Goal: Find specific page/section

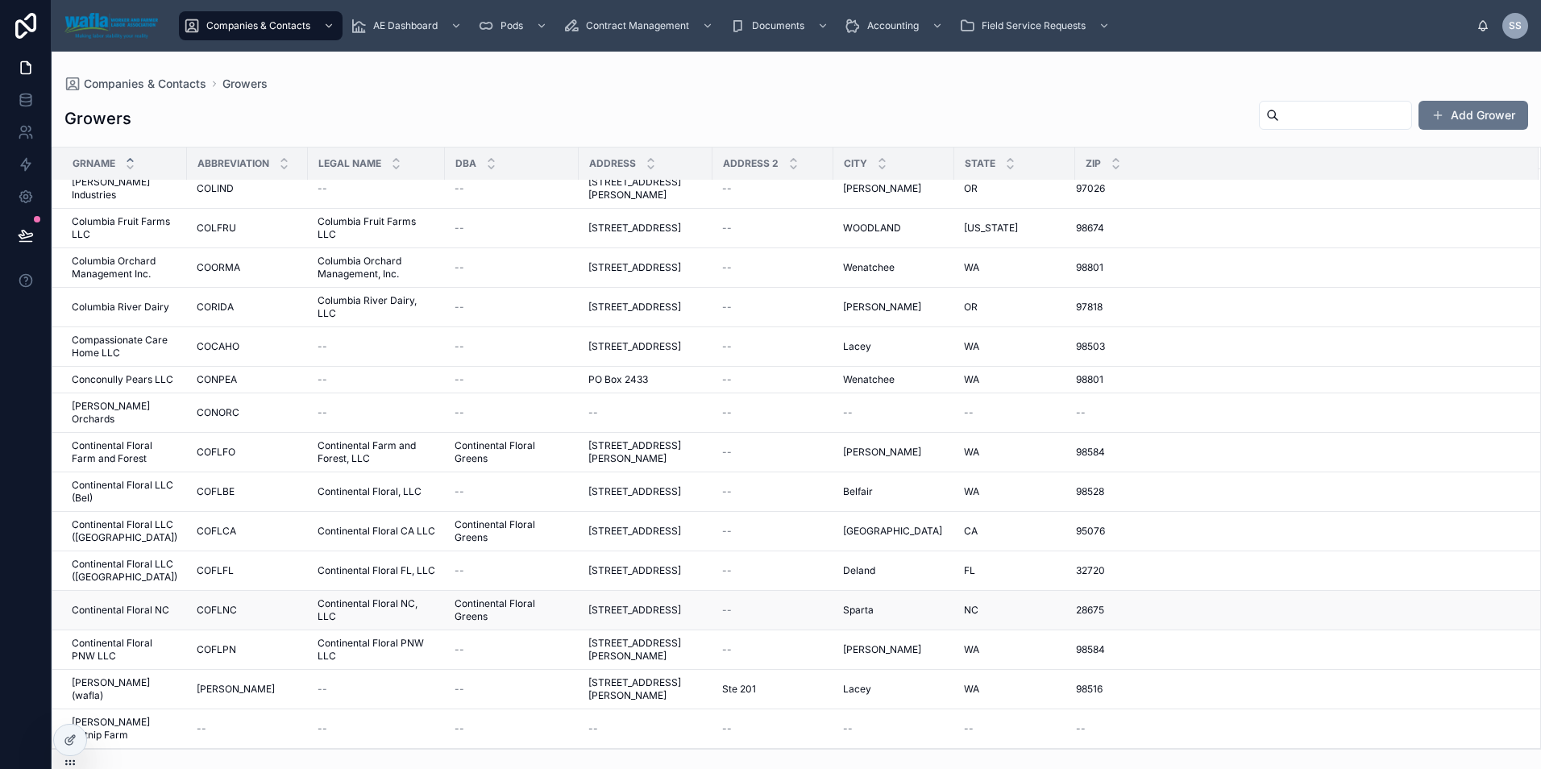
scroll to position [2977, 0]
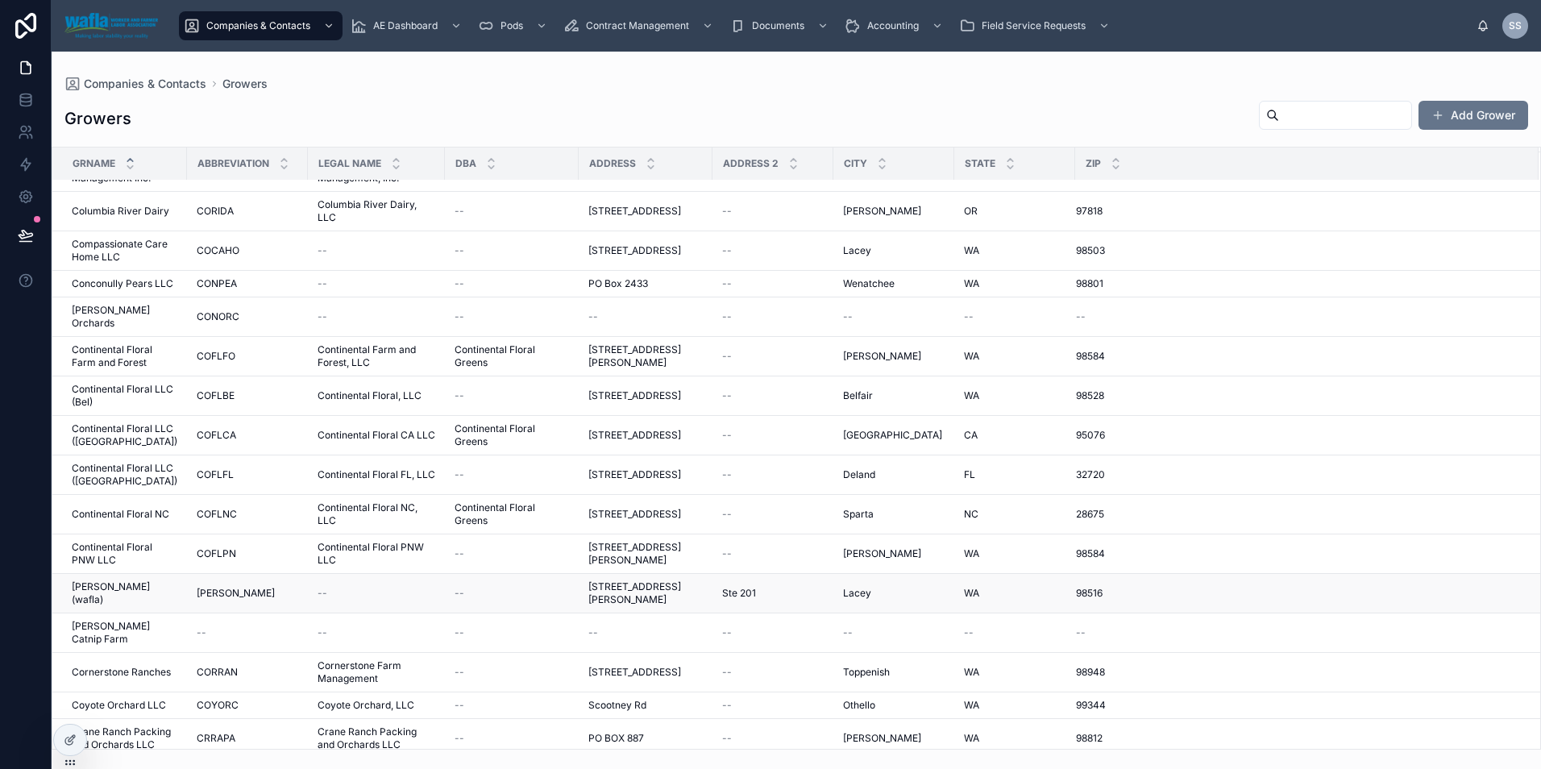
click at [126, 580] on span "[PERSON_NAME] (wafla)" at bounding box center [125, 593] width 106 height 26
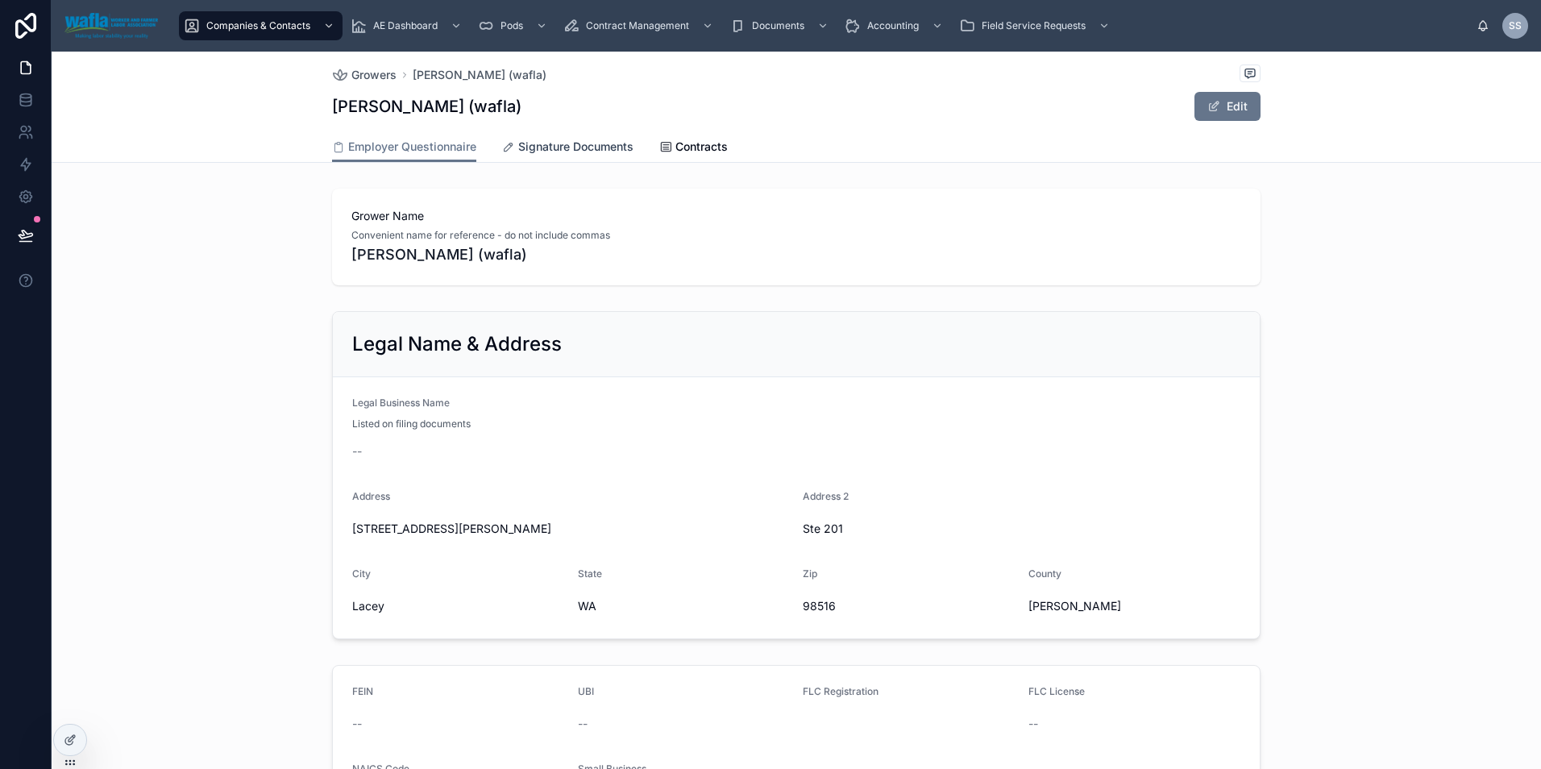
click at [582, 144] on span "Signature Documents" at bounding box center [575, 147] width 115 height 16
